Goal: Obtain resource: Obtain resource

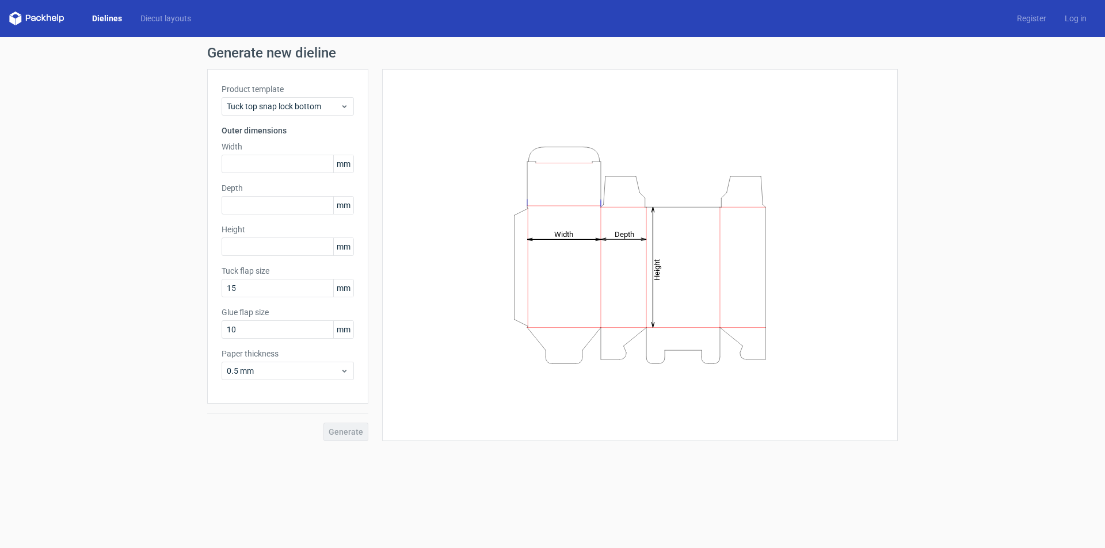
click at [324, 433] on div "Generate" at bounding box center [287, 422] width 161 height 37
click at [293, 102] on span "Tuck top snap lock bottom" at bounding box center [283, 107] width 113 height 12
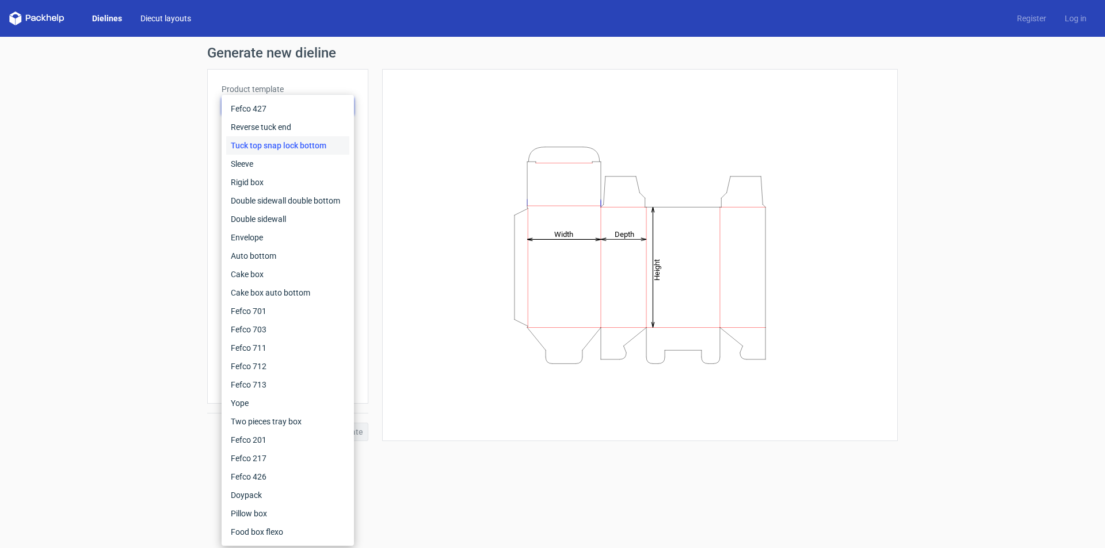
drag, startPoint x: 175, startPoint y: 26, endPoint x: 170, endPoint y: 21, distance: 7.7
click at [175, 26] on div "Dielines Diecut layouts Register Log in" at bounding box center [552, 18] width 1105 height 37
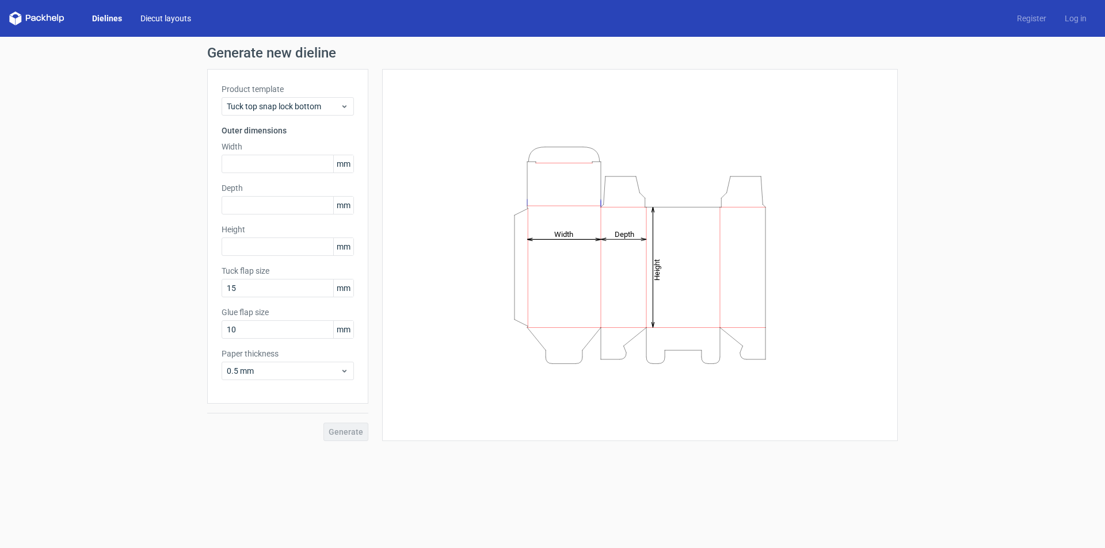
click at [165, 14] on link "Diecut layouts" at bounding box center [165, 19] width 69 height 12
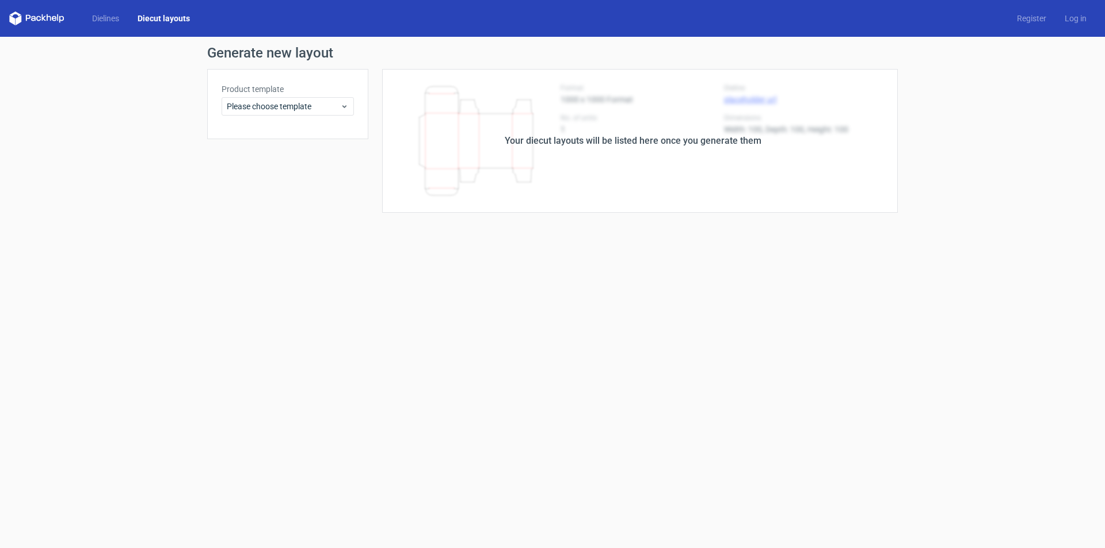
click at [521, 131] on div "Your diecut layouts will be listed here once you generate them" at bounding box center [632, 141] width 529 height 144
click at [535, 145] on div "Your diecut layouts will be listed here once you generate them" at bounding box center [633, 141] width 257 height 14
click at [302, 55] on h1 "Generate new layout" at bounding box center [552, 53] width 690 height 14
click at [348, 112] on div "Please choose template" at bounding box center [288, 106] width 132 height 18
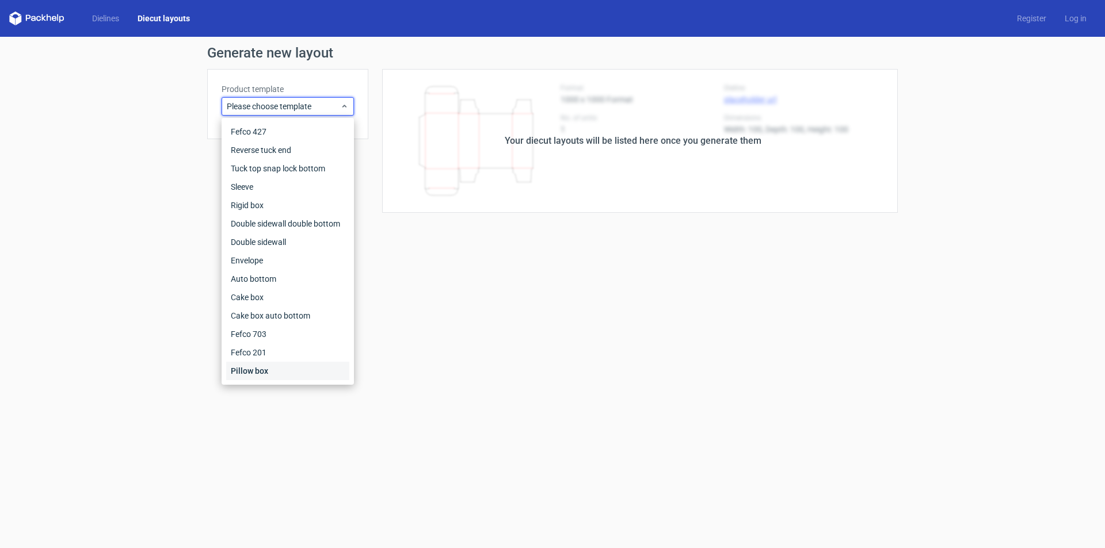
click at [304, 370] on div "Pillow box" at bounding box center [287, 371] width 123 height 18
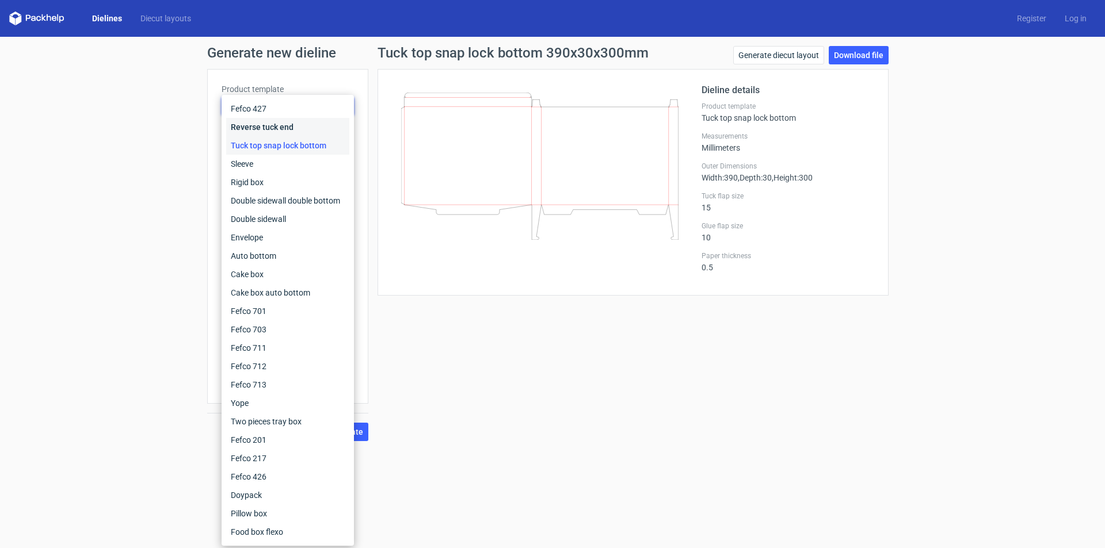
click at [282, 129] on div "Reverse tuck end" at bounding box center [287, 127] width 123 height 18
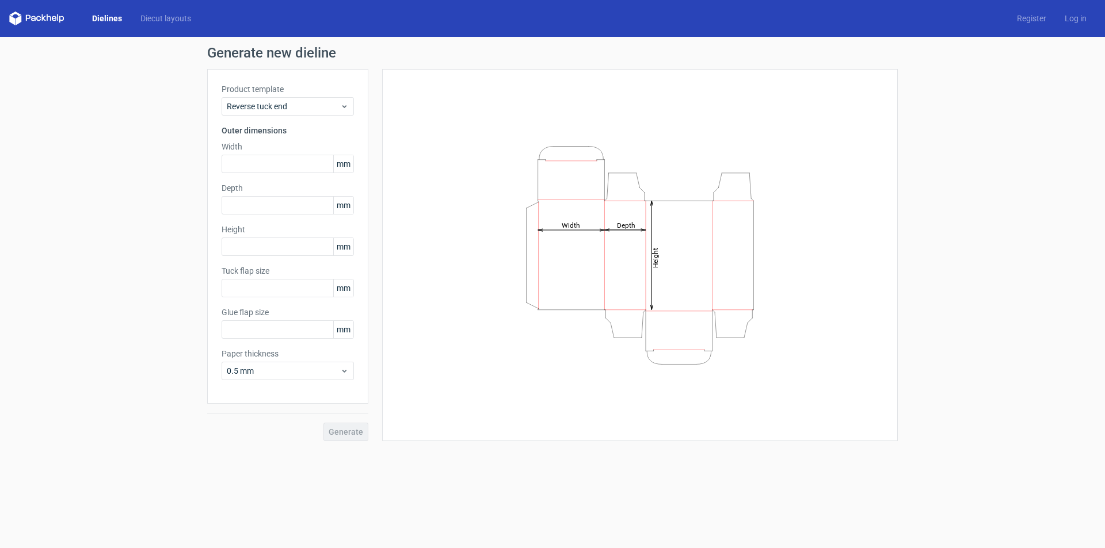
type input "15"
type input "10"
click at [253, 166] on input "text" at bounding box center [288, 164] width 132 height 18
type input "210"
click at [288, 204] on input "text" at bounding box center [288, 205] width 132 height 18
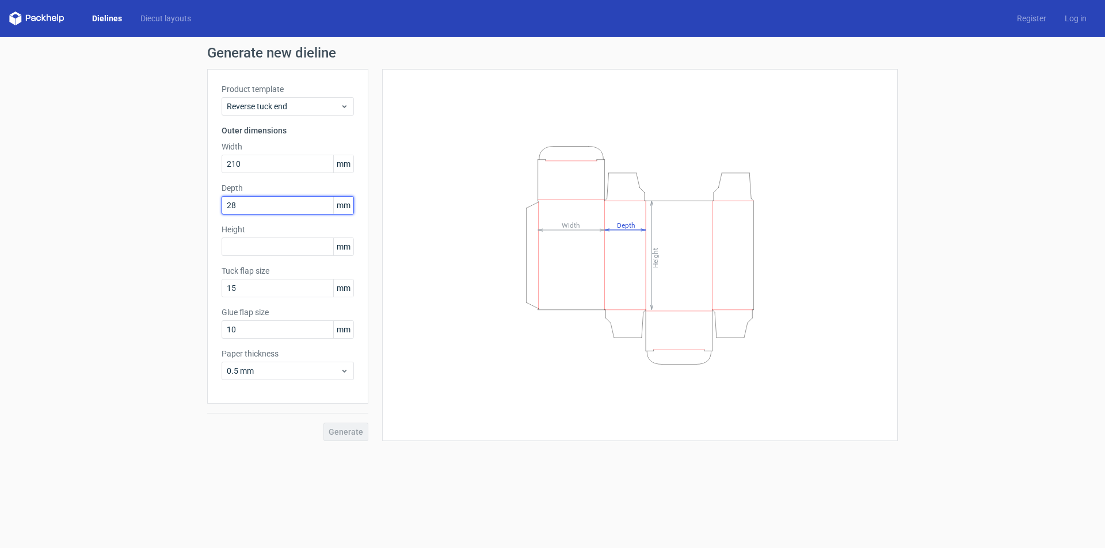
type input "28"
click at [269, 239] on input "text" at bounding box center [288, 247] width 132 height 18
click at [283, 243] on input "text" at bounding box center [288, 247] width 132 height 18
type input "180"
click at [345, 435] on span "Generate" at bounding box center [346, 432] width 35 height 8
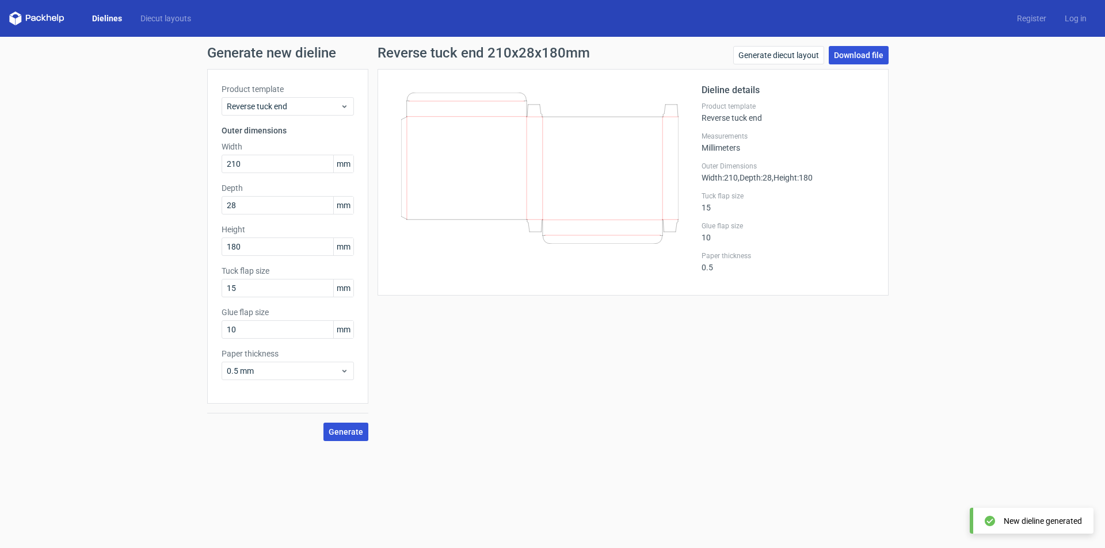
click at [861, 50] on link "Download file" at bounding box center [859, 55] width 60 height 18
drag, startPoint x: 252, startPoint y: 163, endPoint x: 161, endPoint y: 167, distance: 91.6
click at [161, 167] on div "Generate new dieline Product template Reverse tuck end Outer dimensions Width 2…" at bounding box center [552, 244] width 1105 height 414
type input "275"
click at [266, 251] on input "180" at bounding box center [288, 247] width 132 height 18
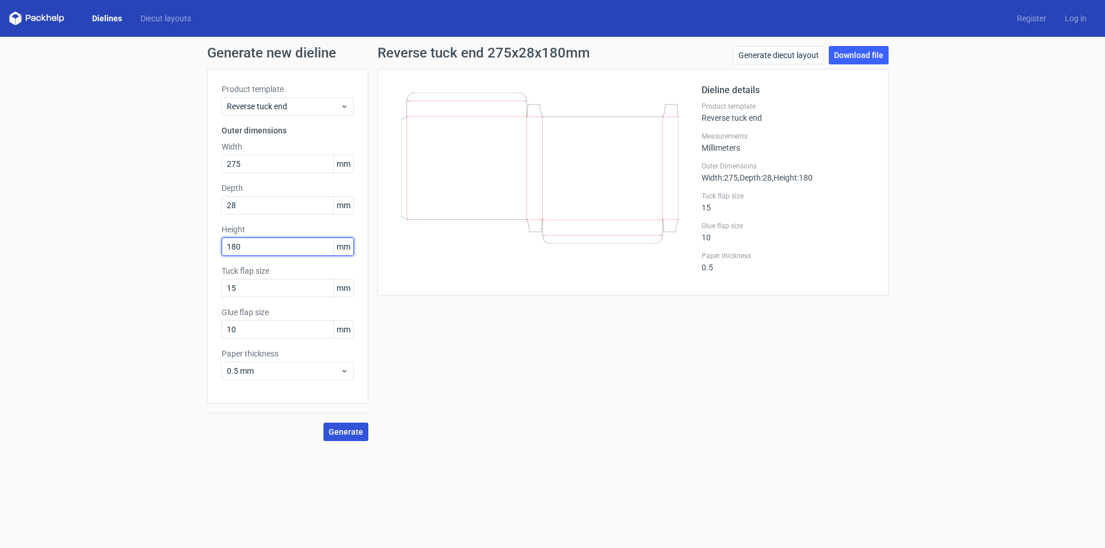
click at [266, 251] on input "180" at bounding box center [288, 247] width 132 height 18
type input "230"
click at [349, 428] on span "Generate" at bounding box center [346, 432] width 35 height 8
click at [437, 421] on div "Reverse tuck end 275x28x230mm Generate diecut layout Download file Dieline deta…" at bounding box center [632, 243] width 529 height 395
click at [339, 436] on span "Generate" at bounding box center [346, 432] width 35 height 8
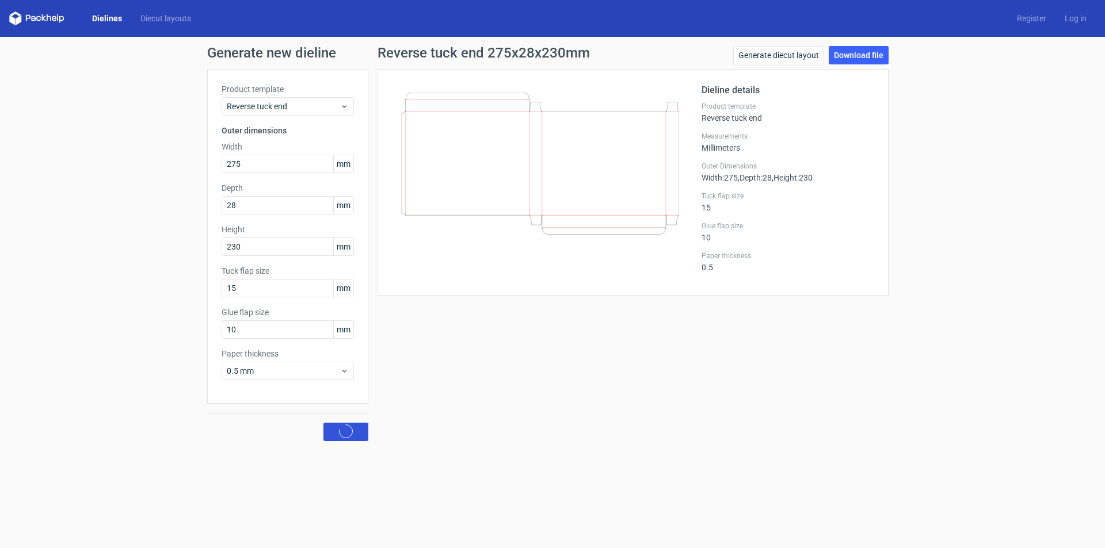
click at [339, 434] on icon at bounding box center [346, 432] width 14 height 14
click at [850, 55] on link "Download file" at bounding box center [859, 55] width 60 height 18
click at [266, 163] on input "275" at bounding box center [288, 164] width 132 height 18
